Goal: Information Seeking & Learning: Learn about a topic

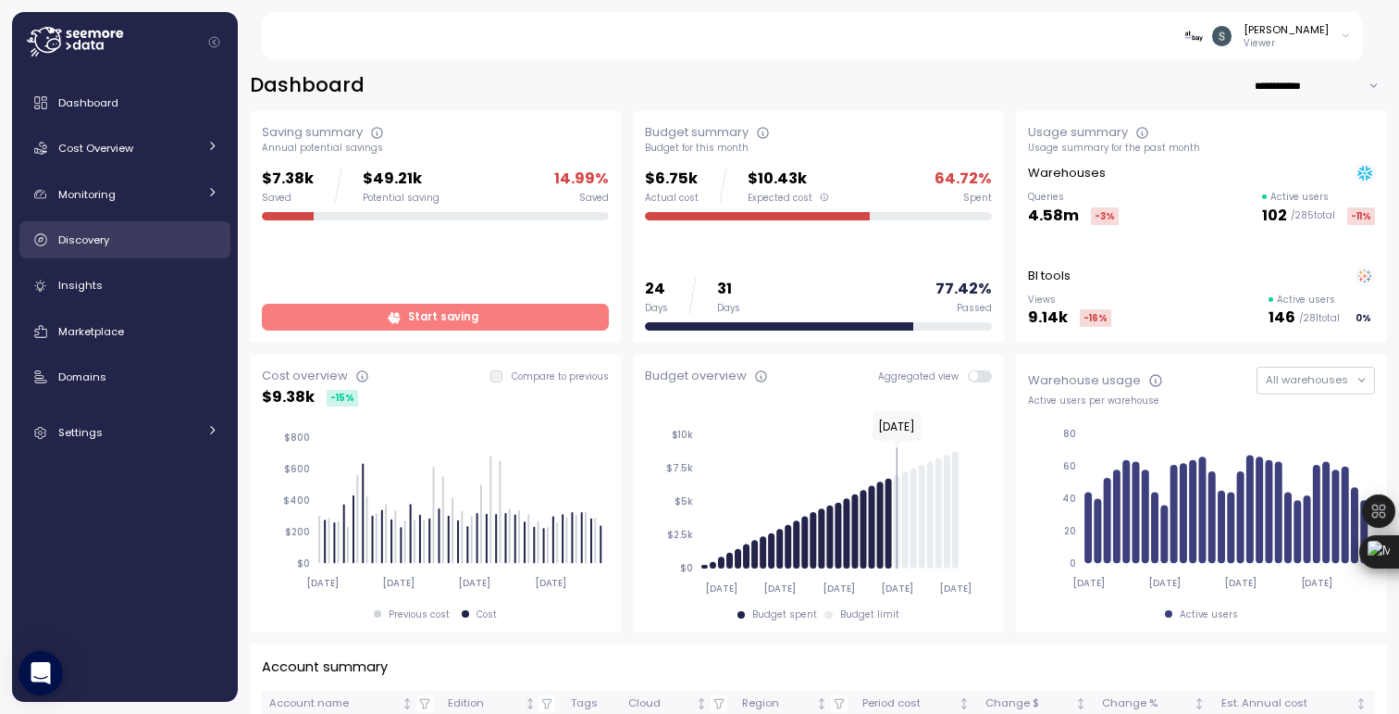
click at [126, 234] on div "Discovery" at bounding box center [138, 239] width 160 height 19
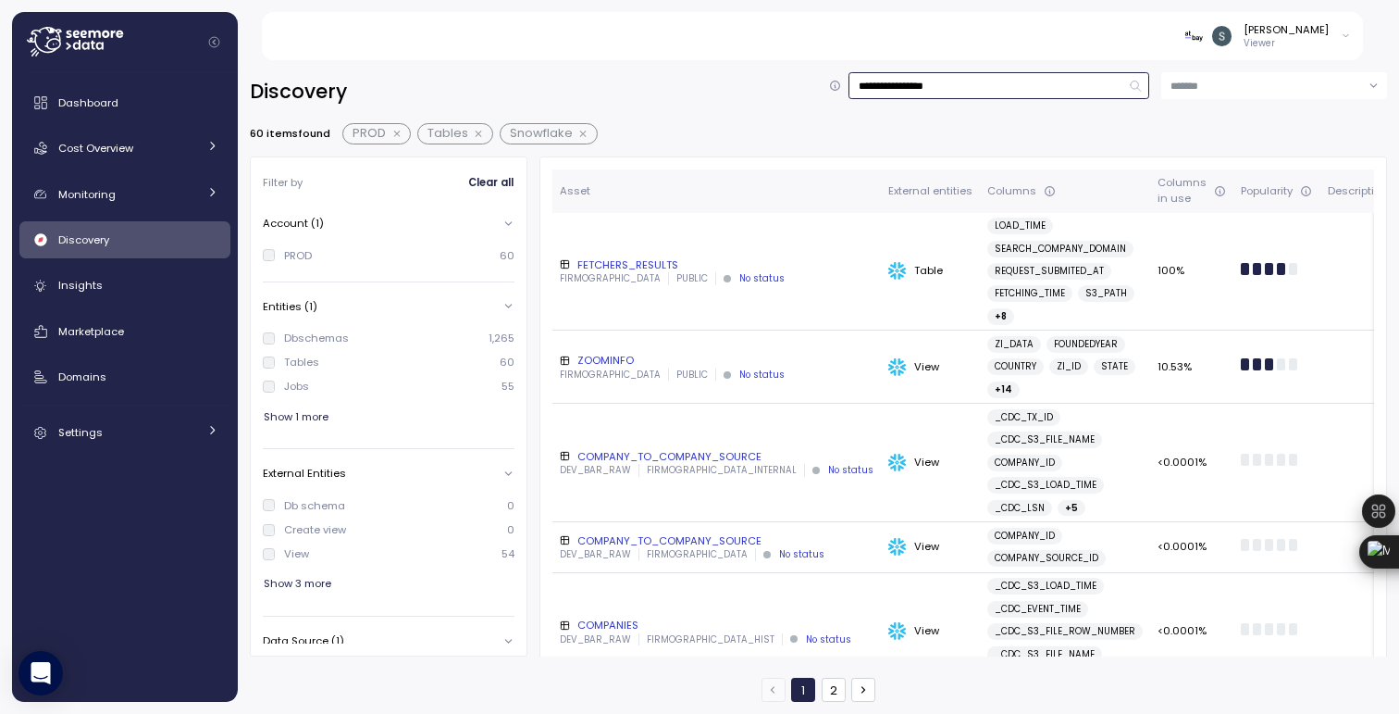
click at [995, 84] on input "**********" at bounding box center [999, 85] width 301 height 27
type input "*"
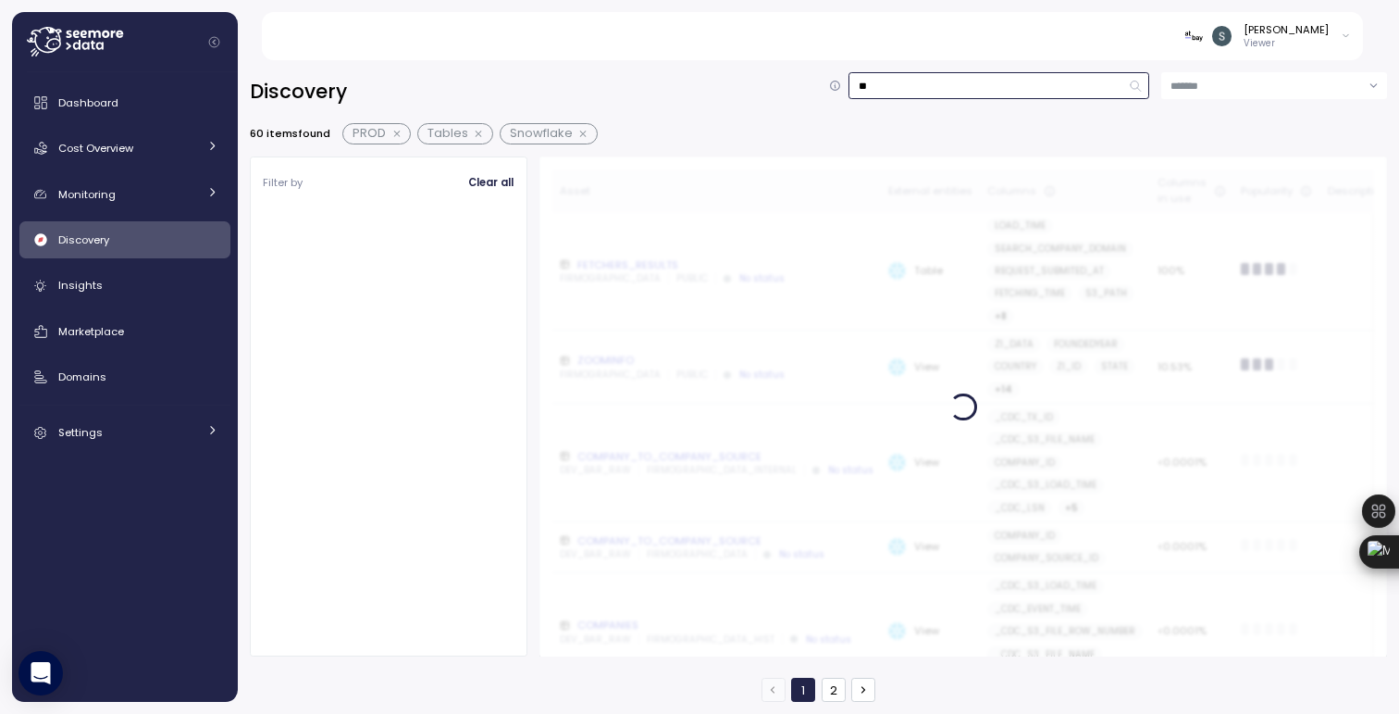
type input "*"
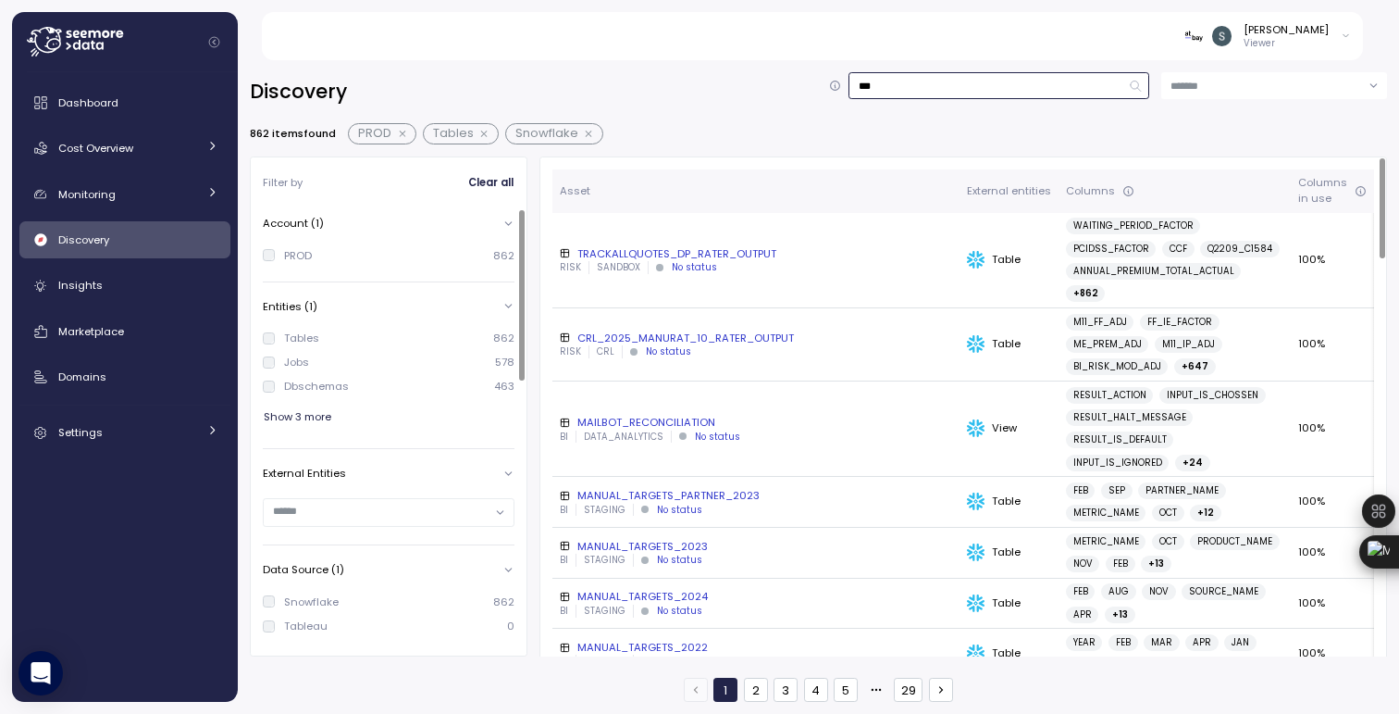
type input "***"
click at [342, 509] on input "text" at bounding box center [381, 511] width 216 height 17
click at [331, 609] on p "Db schema" at bounding box center [323, 611] width 56 height 13
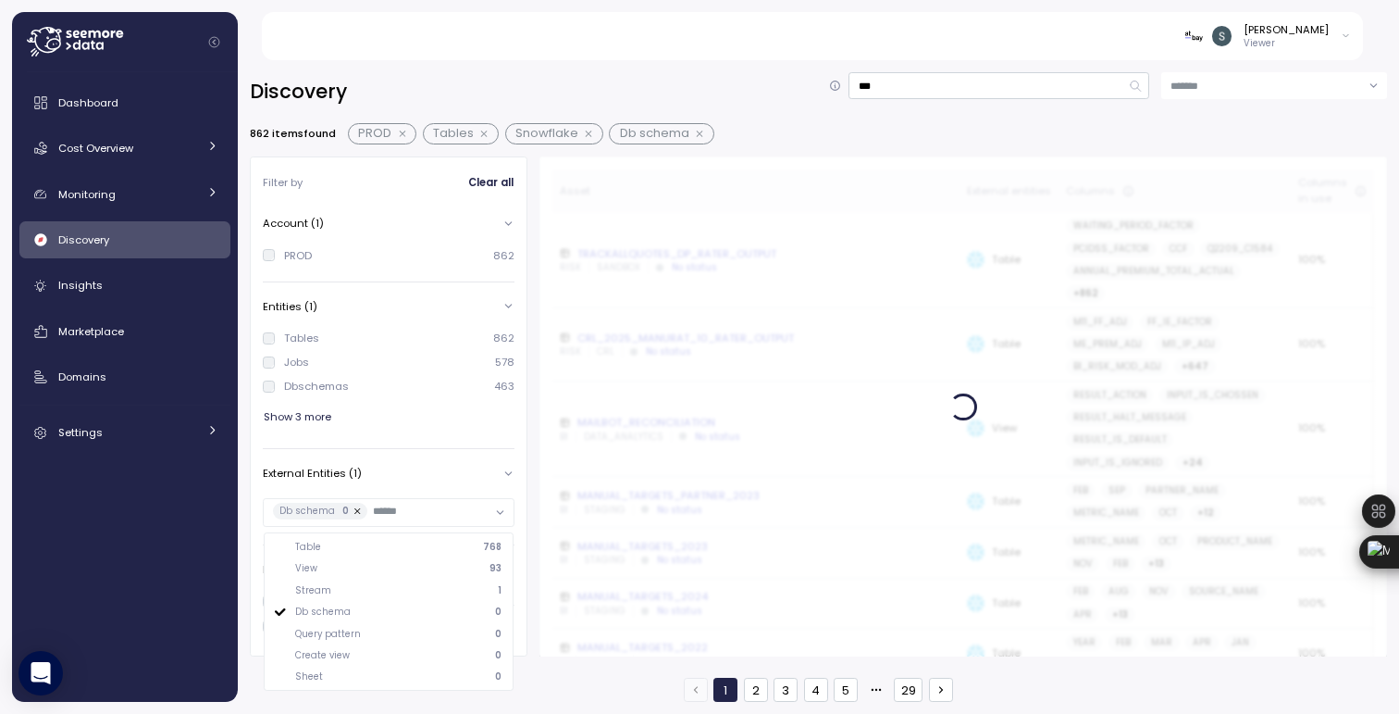
click at [331, 609] on p "Db schema" at bounding box center [323, 611] width 56 height 13
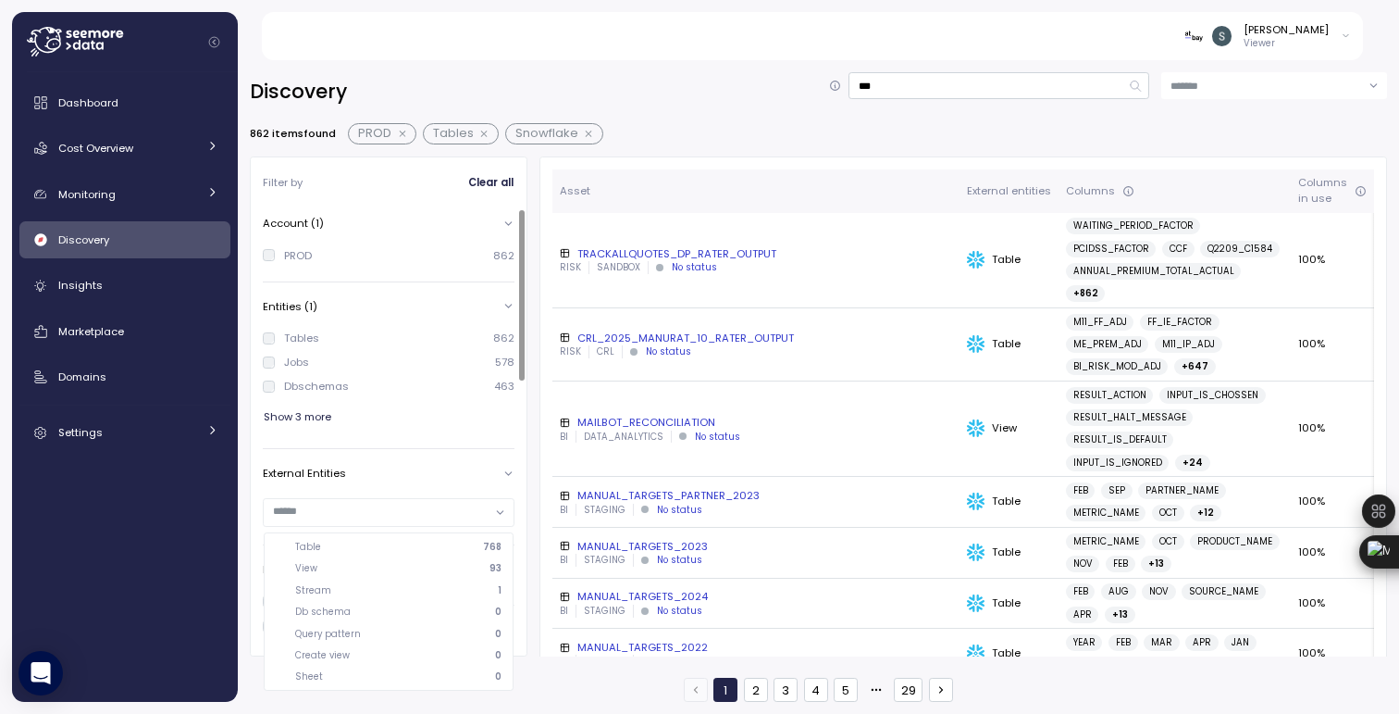
click at [334, 550] on div "Table 768" at bounding box center [398, 546] width 207 height 13
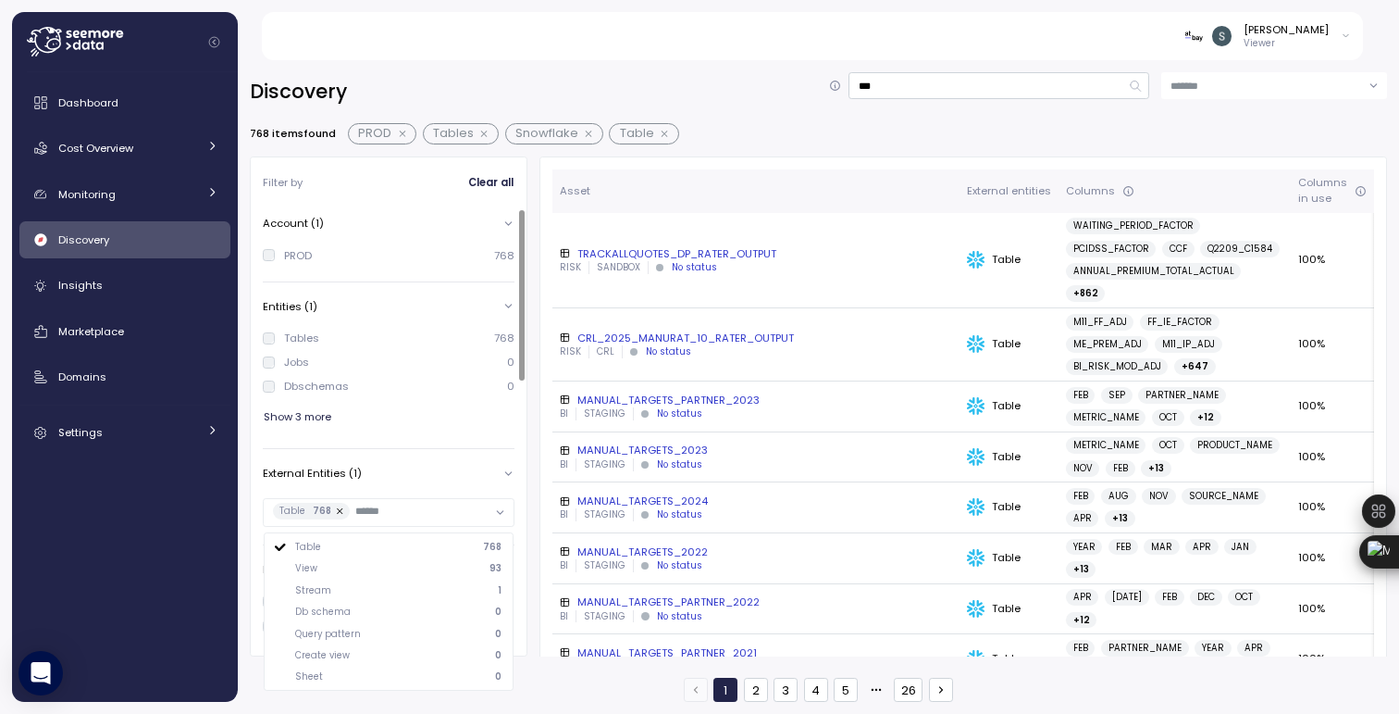
click at [302, 417] on span "Show 3 more" at bounding box center [298, 416] width 68 height 25
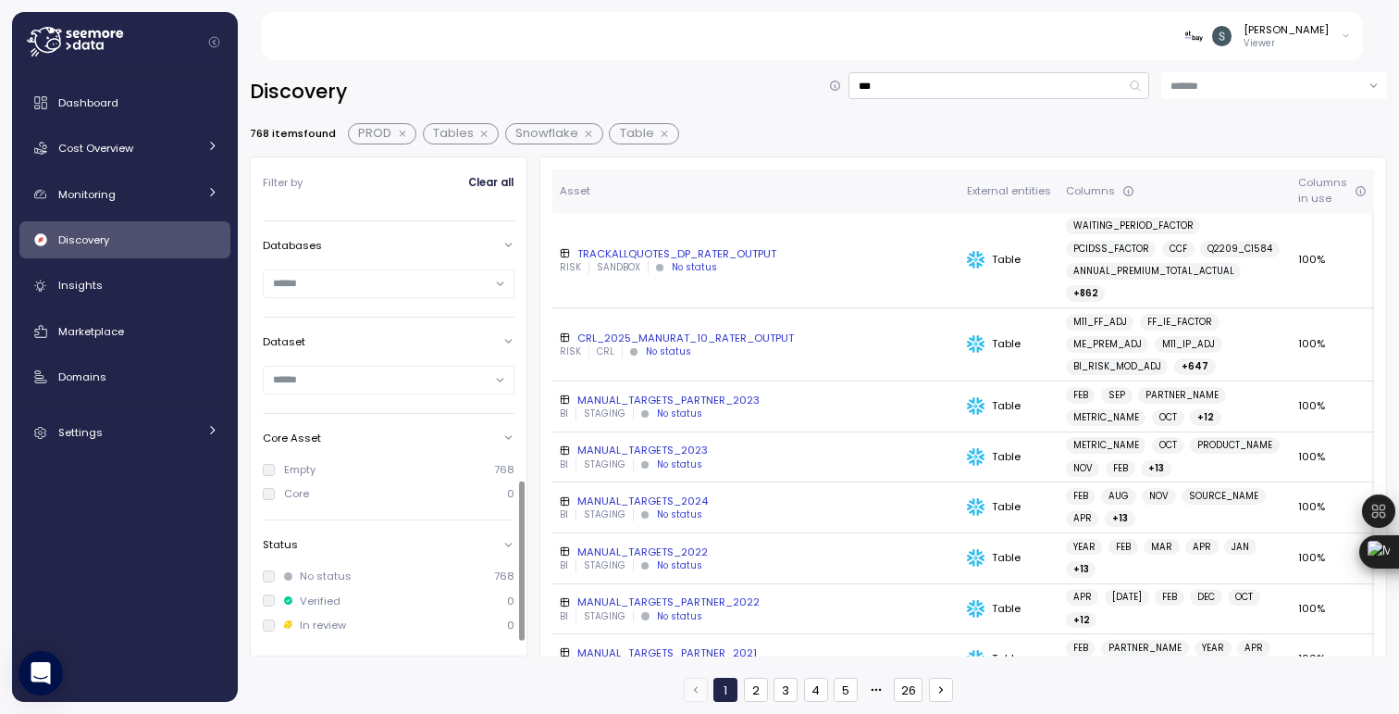
scroll to position [616, 0]
click at [334, 282] on input "text" at bounding box center [381, 290] width 216 height 17
click at [306, 343] on p "Ocr" at bounding box center [303, 347] width 16 height 13
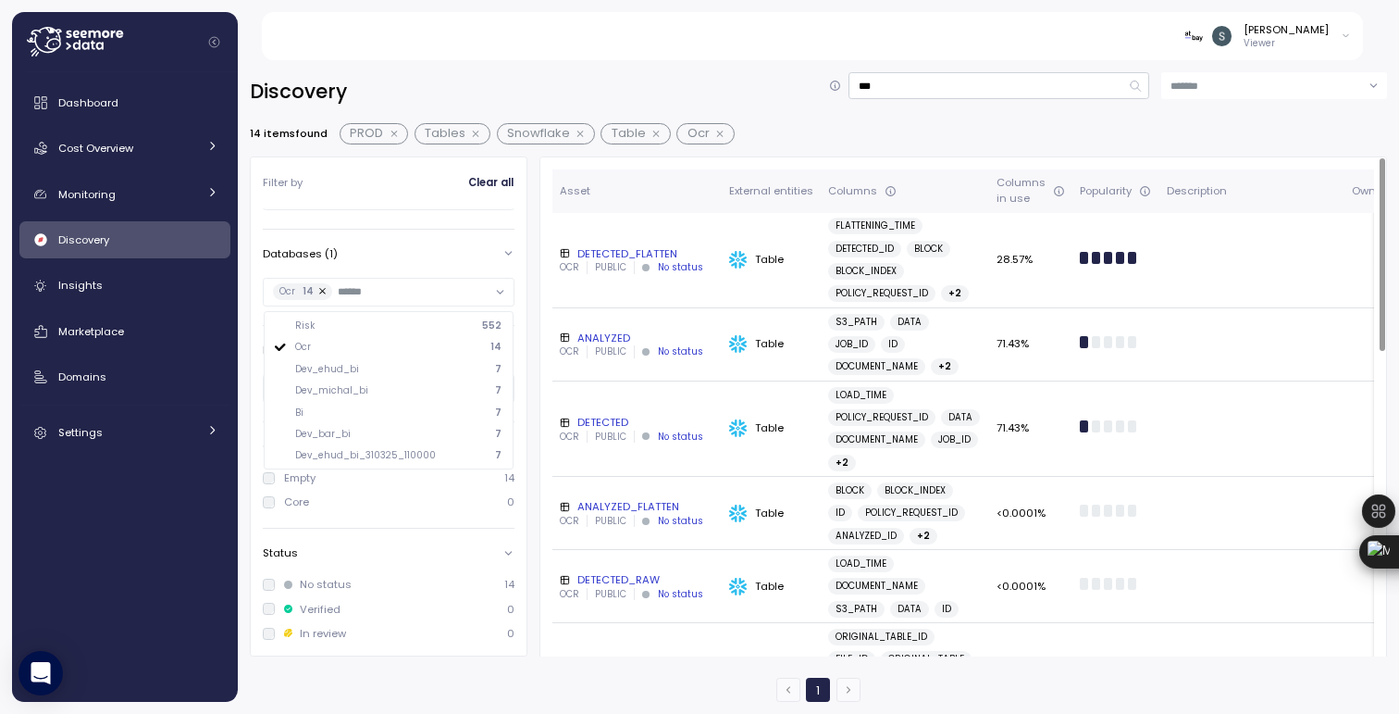
click at [603, 422] on div "DETECTED" at bounding box center [637, 422] width 155 height 15
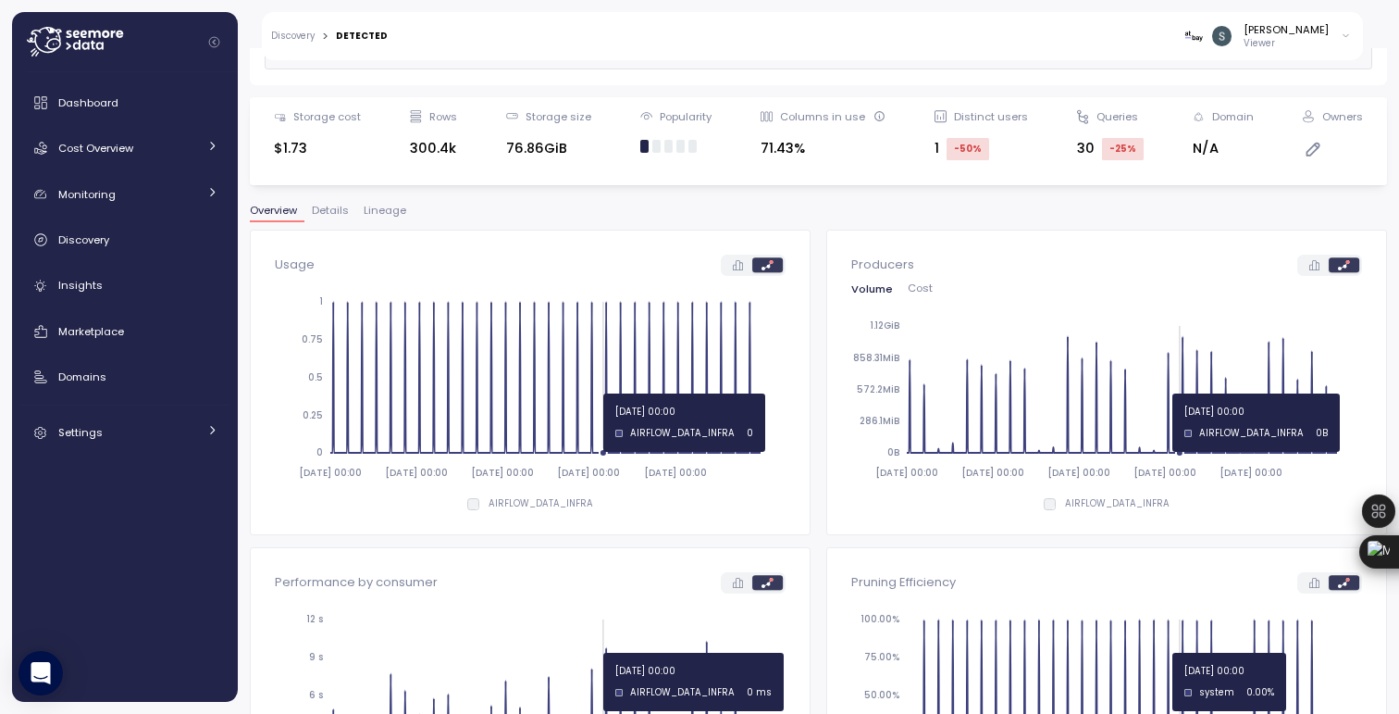
scroll to position [180, 0]
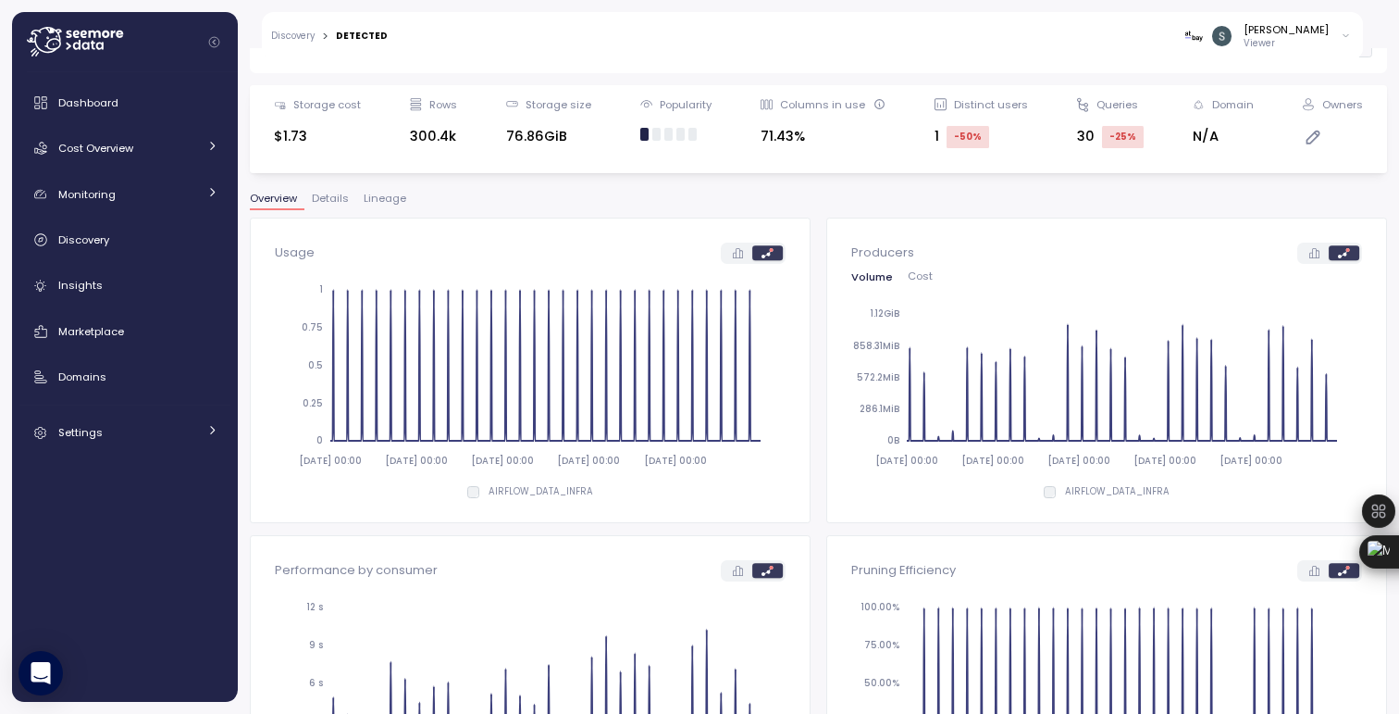
click at [379, 201] on span "Lineage" at bounding box center [385, 198] width 43 height 10
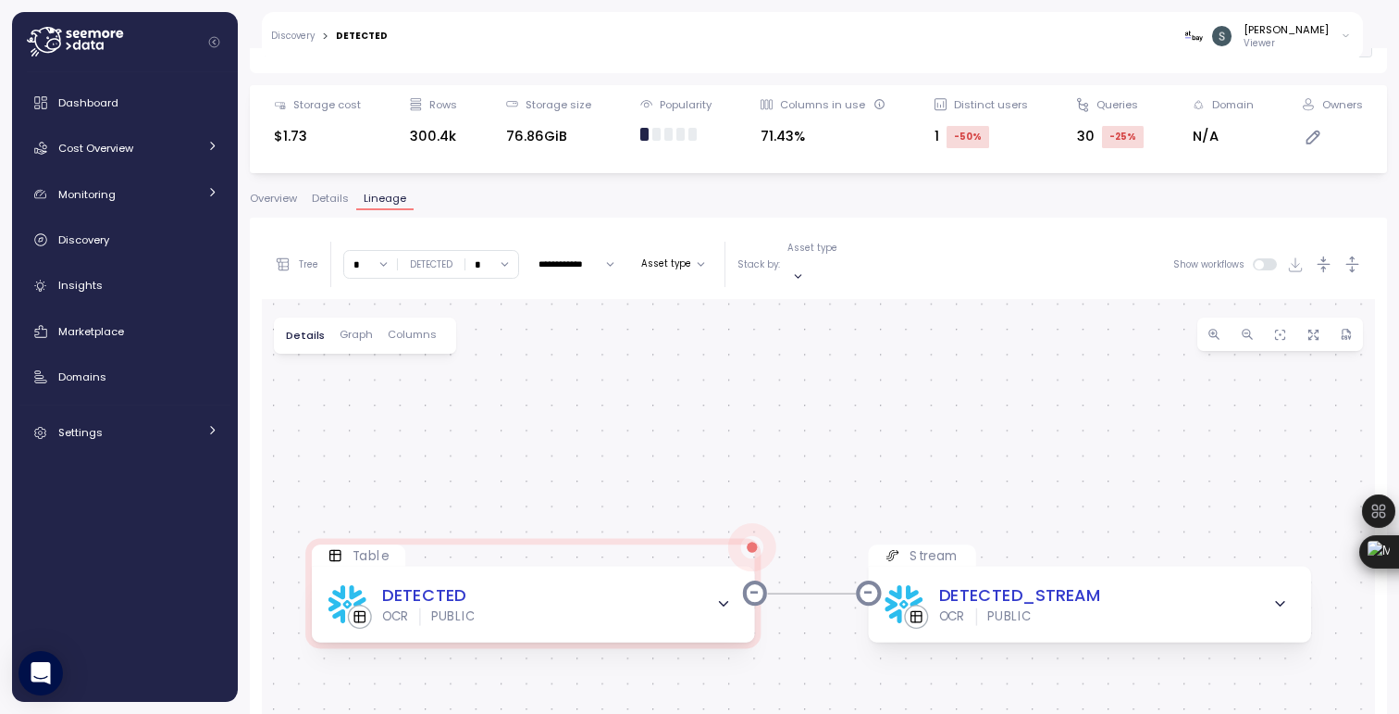
click at [341, 200] on span "Details" at bounding box center [330, 198] width 37 height 10
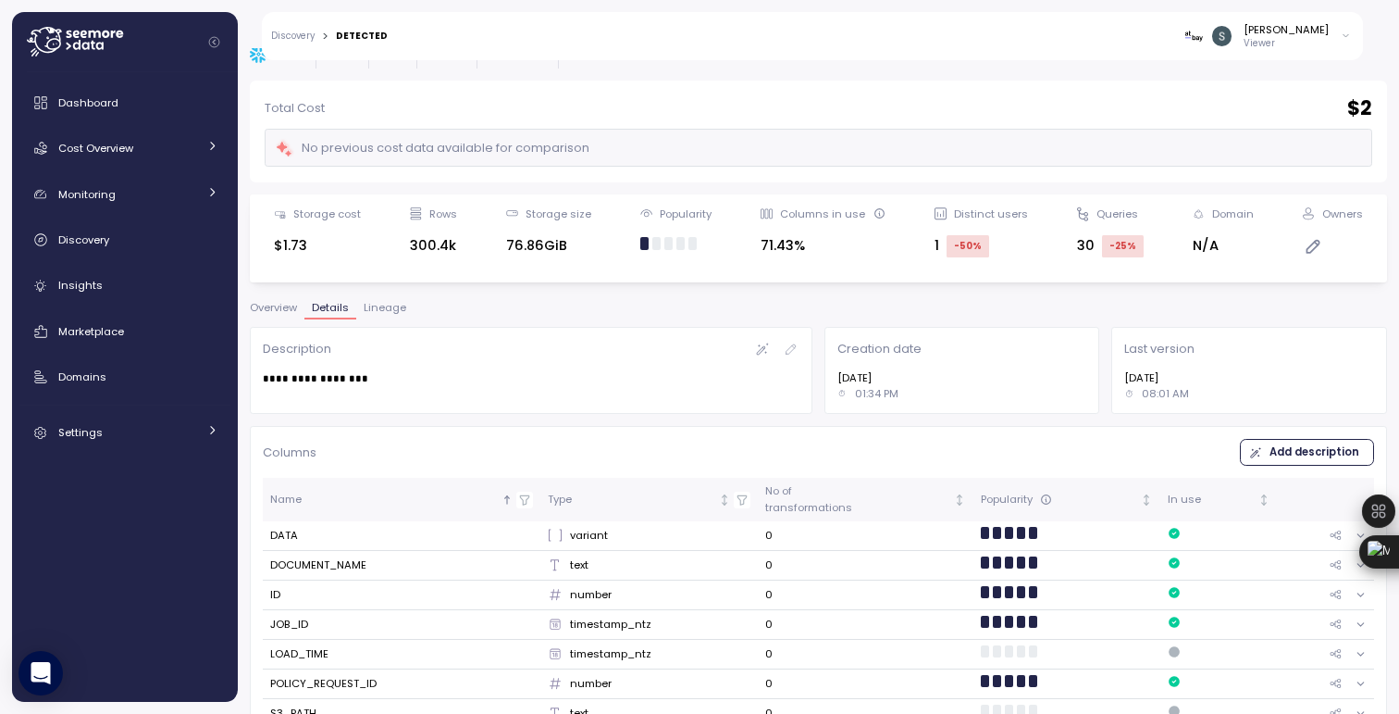
scroll to position [81, 0]
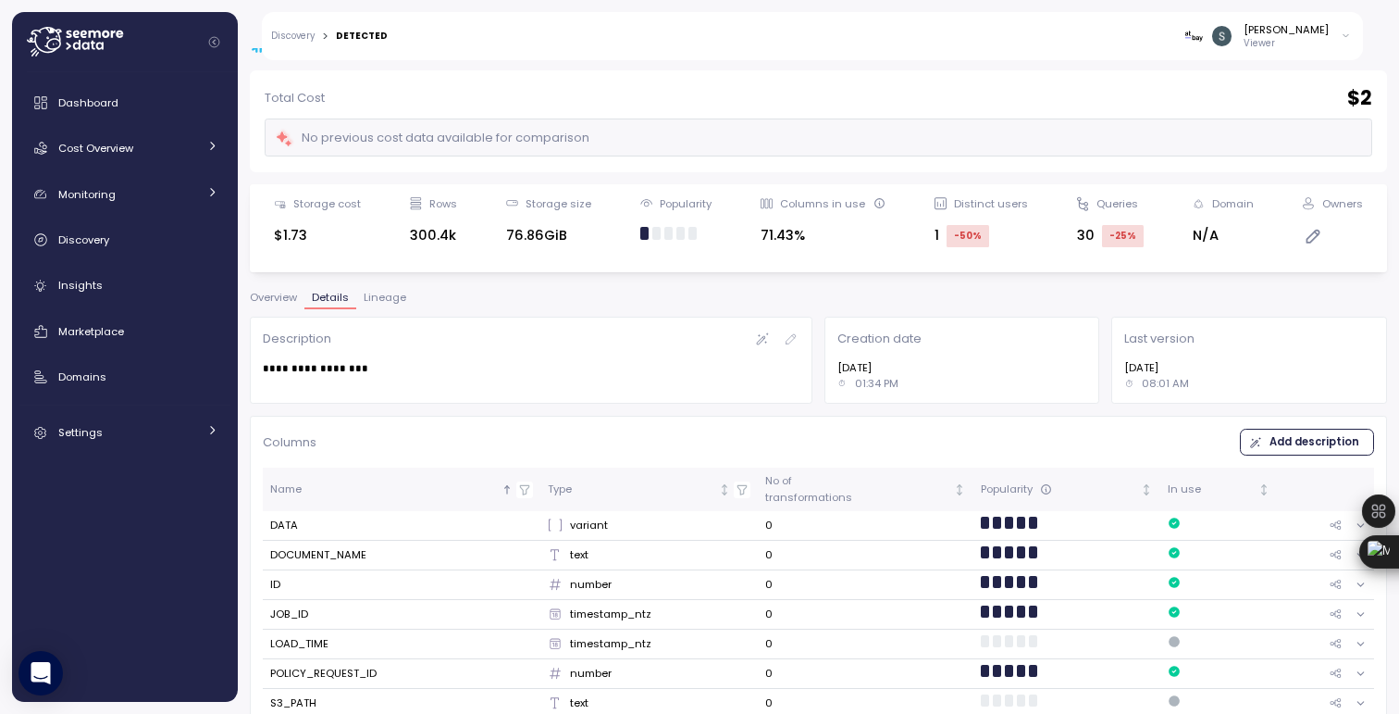
click at [267, 301] on span "Overview" at bounding box center [273, 297] width 47 height 10
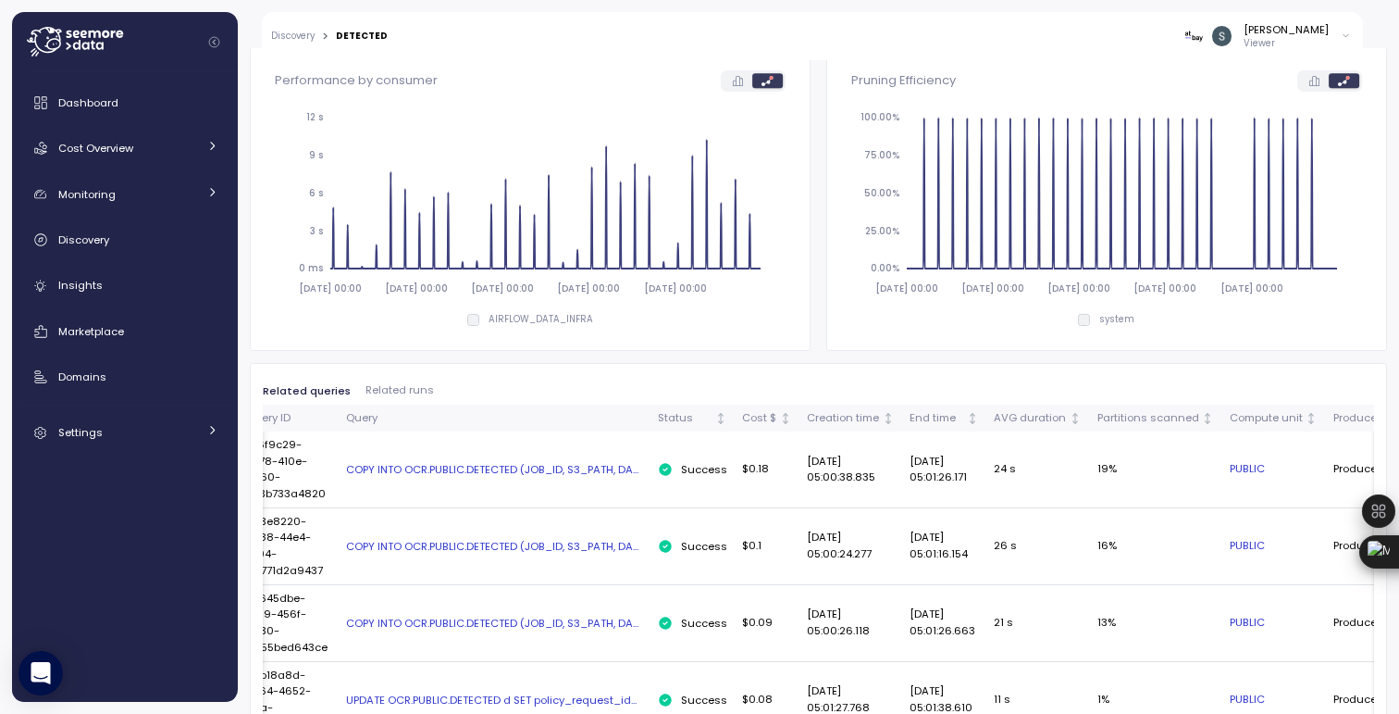
scroll to position [685, 0]
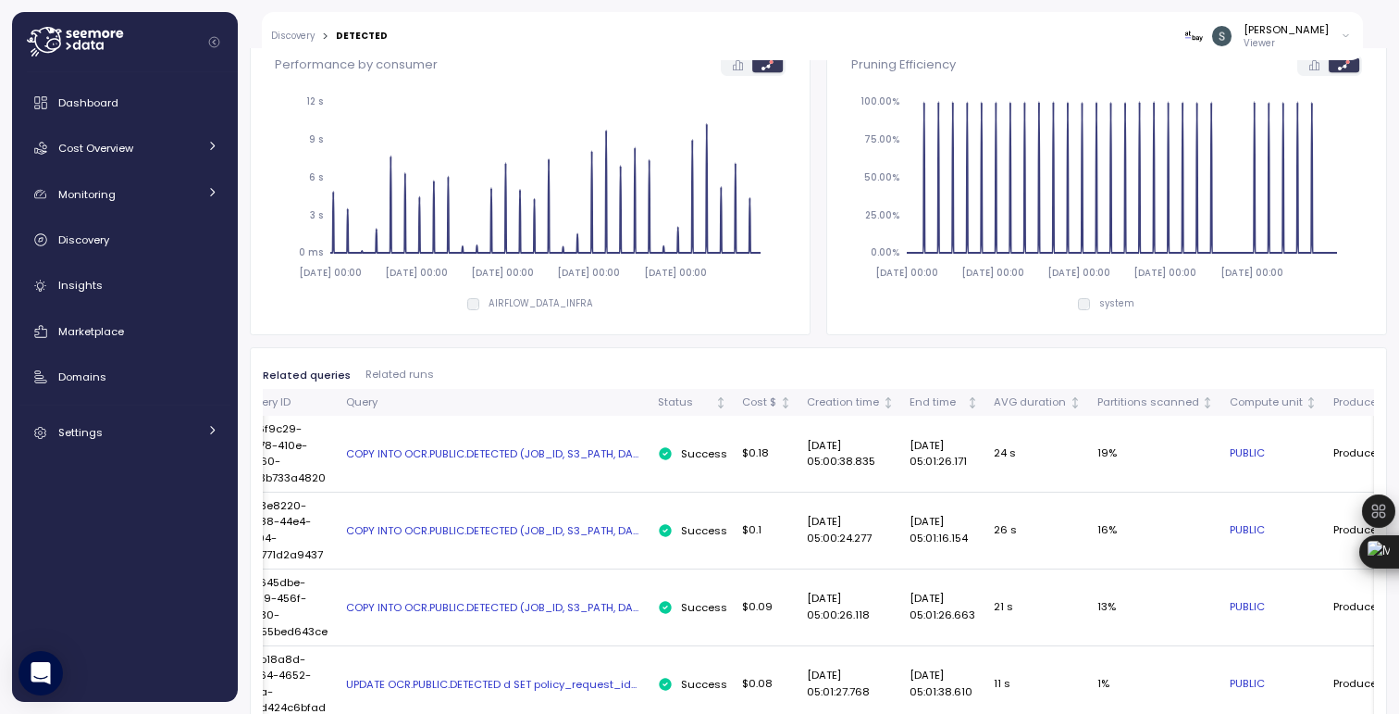
click at [363, 402] on div "Query" at bounding box center [494, 402] width 297 height 17
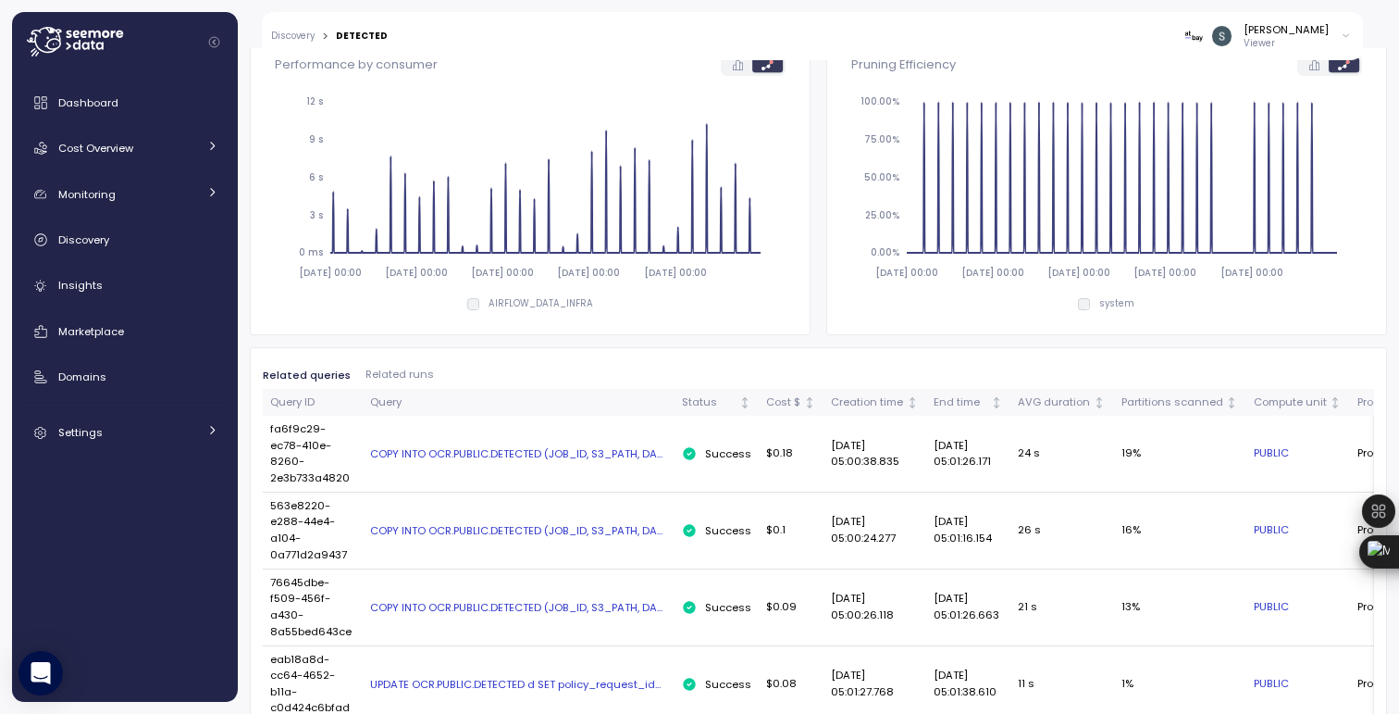
click at [405, 378] on span "Related runs" at bounding box center [400, 374] width 68 height 10
click at [305, 379] on span "Related queries" at bounding box center [307, 375] width 88 height 10
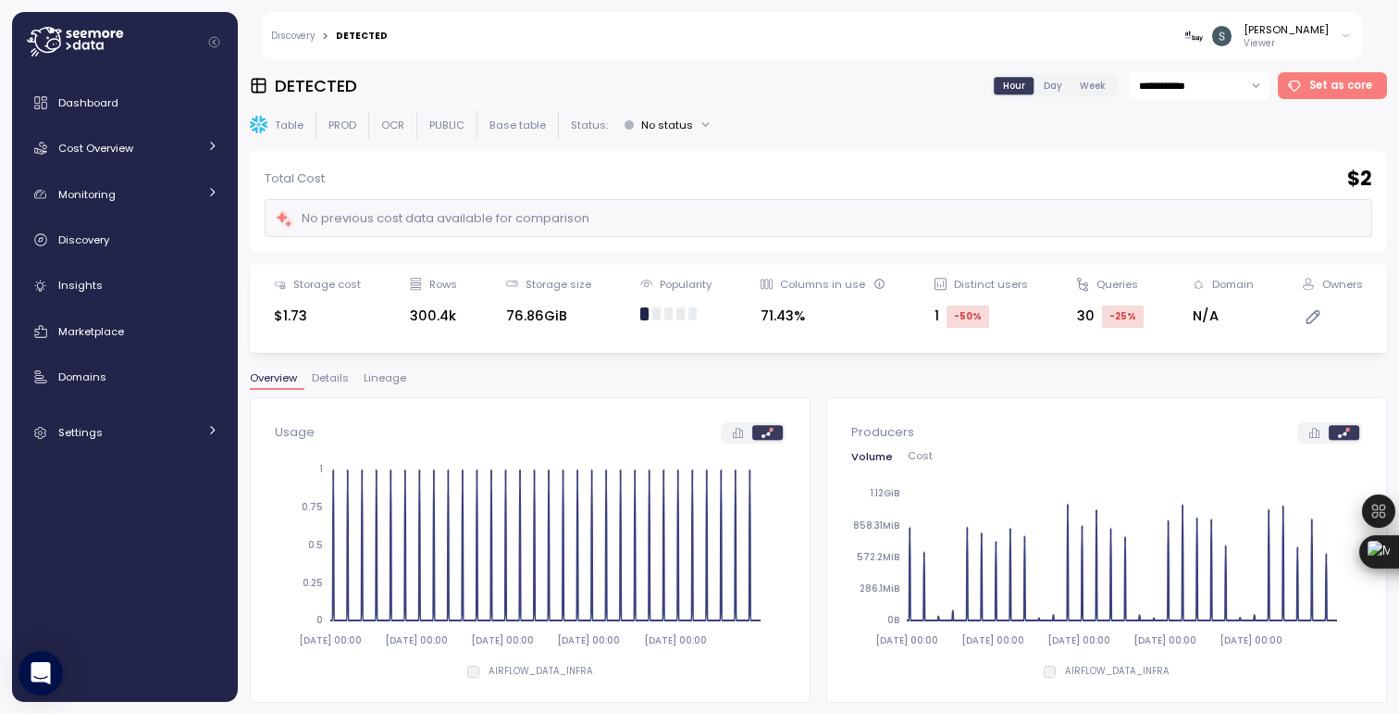
click at [1179, 88] on input "**********" at bounding box center [1200, 85] width 140 height 27
click at [1012, 135] on div "Table PROD OCR PUBLIC Base table Status: No status" at bounding box center [818, 124] width 1137 height 27
click at [287, 33] on link "Discovery" at bounding box center [292, 35] width 43 height 9
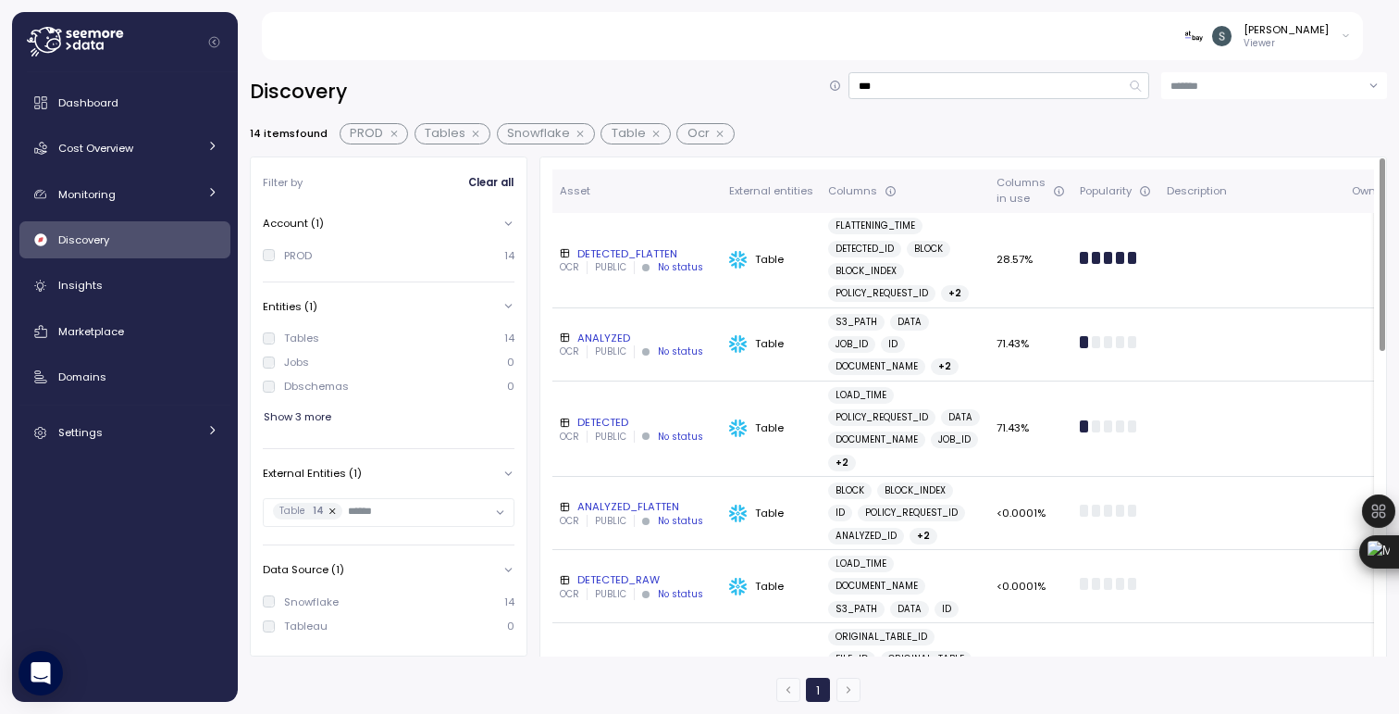
click at [603, 345] on div "ANALYZED" at bounding box center [637, 337] width 155 height 15
